Goal: Complete application form: Complete application form

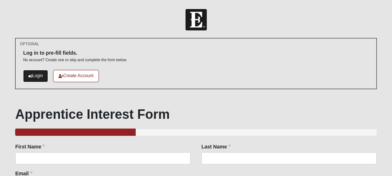
click at [29, 74] on icon at bounding box center [30, 76] width 4 height 4
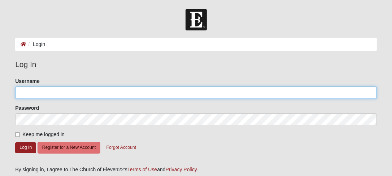
click at [70, 90] on input "Username" at bounding box center [196, 92] width 362 height 12
click at [150, 94] on input "Username" at bounding box center [196, 92] width 362 height 12
drag, startPoint x: 76, startPoint y: 94, endPoint x: 44, endPoint y: 92, distance: 31.8
click at [44, 92] on input "[EMAIL_ADDRESS][DOMAIN_NAME]" at bounding box center [196, 92] width 362 height 12
type input "dromeo904"
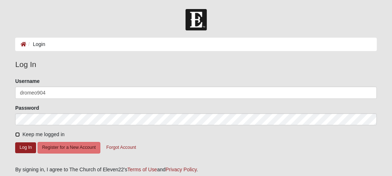
click at [16, 133] on input "Keep me logged in" at bounding box center [17, 134] width 5 height 5
checkbox input "true"
click at [14, 146] on div "Please correct the following: Username dromeo904 Password Keep me logged in Log…" at bounding box center [196, 118] width 373 height 83
click at [21, 151] on button "Log In" at bounding box center [25, 147] width 21 height 10
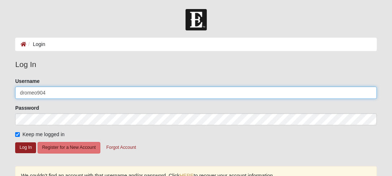
click at [56, 95] on input "dromeo904" at bounding box center [196, 92] width 362 height 12
drag, startPoint x: 58, startPoint y: 93, endPoint x: -1, endPoint y: 91, distance: 59.6
click at [0, 91] on html "Log In Login Login Error Log In Please correct the following: Username dromeo90…" at bounding box center [196, 144] width 392 height 288
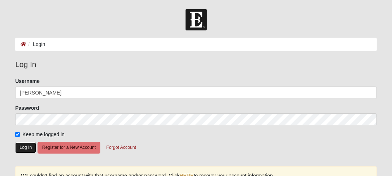
click at [21, 147] on button "Log In" at bounding box center [25, 147] width 21 height 10
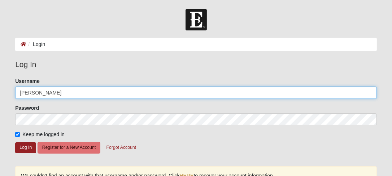
click at [70, 92] on input "[PERSON_NAME]" at bounding box center [196, 92] width 362 height 12
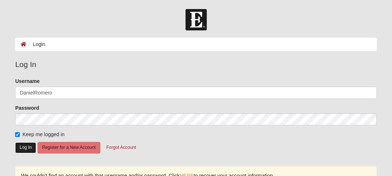
click at [15, 143] on button "Log In" at bounding box center [25, 147] width 21 height 10
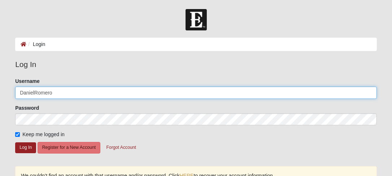
click at [35, 92] on input "DanielRomero" at bounding box center [196, 92] width 362 height 12
type input "Daniel Romero"
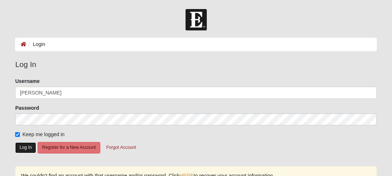
click at [31, 149] on button "Log In" at bounding box center [25, 147] width 21 height 10
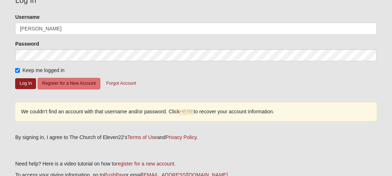
scroll to position [72, 0]
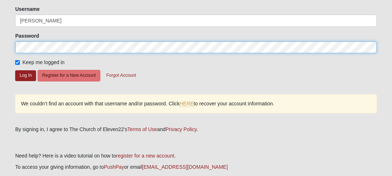
click at [0, 39] on html "Log In Login Login Error Log In Please correct the following: Username Daniel R…" at bounding box center [196, 72] width 392 height 288
click at [15, 70] on button "Log In" at bounding box center [25, 75] width 21 height 10
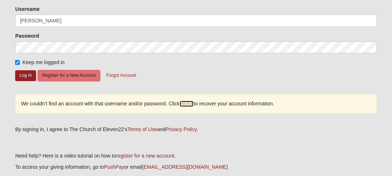
click at [185, 102] on link "HERE" at bounding box center [187, 103] width 14 height 6
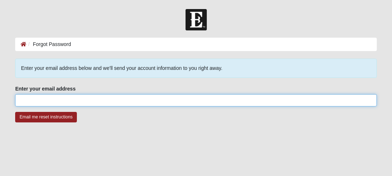
click at [54, 102] on input "Enter your email address" at bounding box center [196, 100] width 362 height 12
click at [73, 103] on input "dromeo904@gmail" at bounding box center [196, 100] width 362 height 12
type input "[EMAIL_ADDRESS][DOMAIN_NAME]"
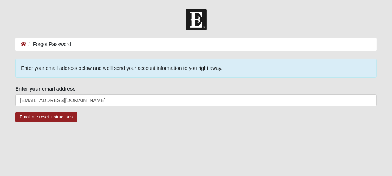
click at [185, 128] on div "Email me reset instructions" at bounding box center [196, 121] width 362 height 18
click at [56, 117] on input "Email me reset instructions" at bounding box center [46, 117] width 62 height 10
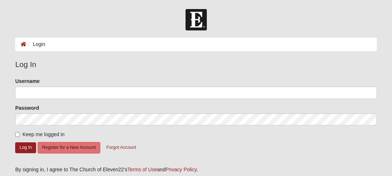
scroll to position [72, 0]
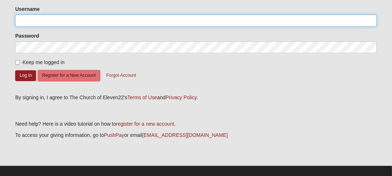
click at [31, 19] on input "Username" at bounding box center [196, 20] width 362 height 12
drag, startPoint x: 84, startPoint y: 21, endPoint x: 46, endPoint y: 25, distance: 38.5
click at [46, 25] on input "[EMAIL_ADDRESS][DOMAIN_NAME]" at bounding box center [196, 20] width 362 height 12
type input "dromeo904"
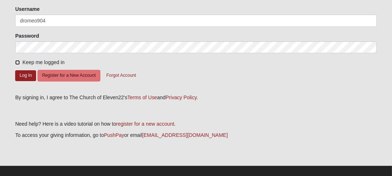
click at [18, 63] on input "Keep me logged in" at bounding box center [17, 62] width 5 height 5
checkbox input "true"
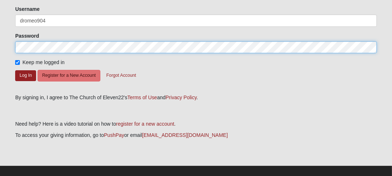
click at [15, 70] on button "Log In" at bounding box center [25, 75] width 21 height 10
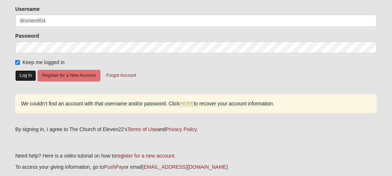
click at [27, 74] on button "Log In" at bounding box center [25, 75] width 21 height 10
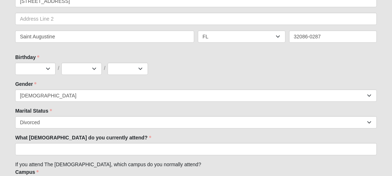
scroll to position [216, 0]
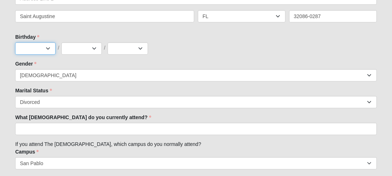
click at [47, 46] on select "Jan Feb Mar Apr May Jun [DATE] Aug Sep Oct Nov Dec" at bounding box center [35, 48] width 40 height 12
select select "11"
click at [15, 42] on select "Jan Feb Mar Apr May Jun [DATE] Aug Sep Oct Nov Dec" at bounding box center [35, 48] width 40 height 12
click at [95, 49] on select "1 2 3 4 5 6 7 8 9 10 11 12 13 14 15 16 17 18 19 20 21 22 23 24 25 26 27 28 29 3…" at bounding box center [81, 48] width 40 height 12
select select "24"
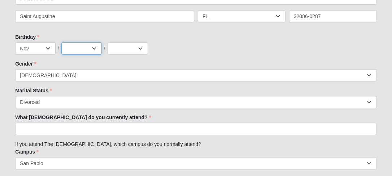
click at [61, 42] on select "1 2 3 4 5 6 7 8 9 10 11 12 13 14 15 16 17 18 19 20 21 22 23 24 25 26 27 28 29 3…" at bounding box center [81, 48] width 40 height 12
click at [140, 46] on select "2025 2024 2023 2022 2021 2020 2019 2018 2017 2016 2015 2014 2013 2012 2011 2010…" at bounding box center [128, 48] width 40 height 12
select select "1994"
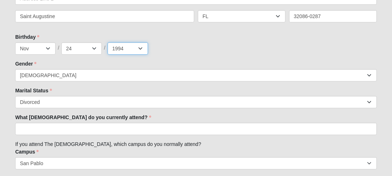
click at [108, 42] on select "2025 2024 2023 2022 2021 2020 2019 2018 2017 2016 2015 2014 2013 2012 2011 2010…" at bounding box center [128, 48] width 40 height 12
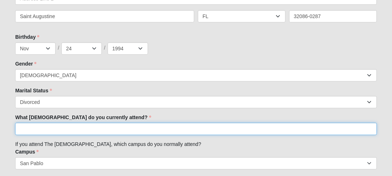
click at [53, 127] on input "What [DEMOGRAPHIC_DATA] do you currently attend?" at bounding box center [196, 128] width 362 height 12
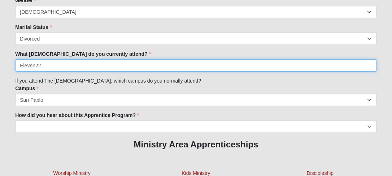
scroll to position [289, 0]
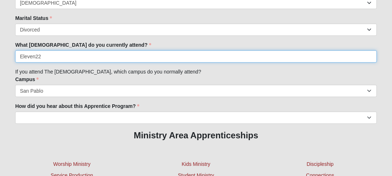
type input "Eleven22"
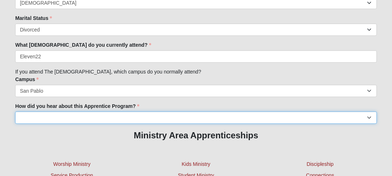
click at [63, 115] on select "Friend Facebook [DOMAIN_NAME] Another [DEMOGRAPHIC_DATA] Presentation at my sch…" at bounding box center [196, 117] width 362 height 12
select select "[DOMAIN_NAME]"
click at [15, 111] on select "Friend Facebook [DOMAIN_NAME] Another [DEMOGRAPHIC_DATA] Presentation at my sch…" at bounding box center [196, 117] width 362 height 12
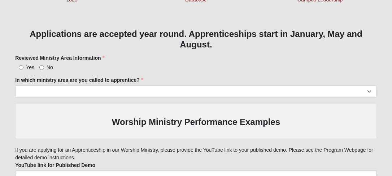
scroll to position [505, 0]
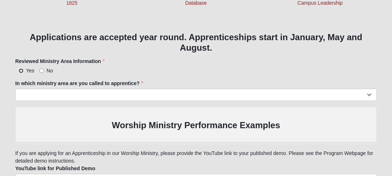
click at [21, 69] on input "Yes" at bounding box center [21, 70] width 5 height 5
radio input "true"
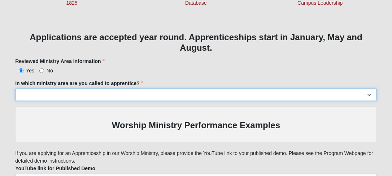
click at [132, 95] on select "Worship Ministry Service Production Video/Film Communications Events 1825 Kids …" at bounding box center [196, 95] width 362 height 12
select select "1196"
click at [15, 89] on select "Worship Ministry Service Production Video/Film Communications Events 1825 Kids …" at bounding box center [196, 95] width 362 height 12
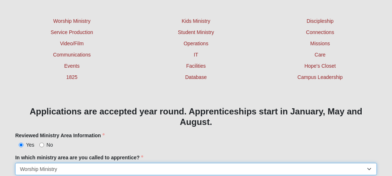
scroll to position [145, 0]
